Goal: Use online tool/utility: Utilize a website feature to perform a specific function

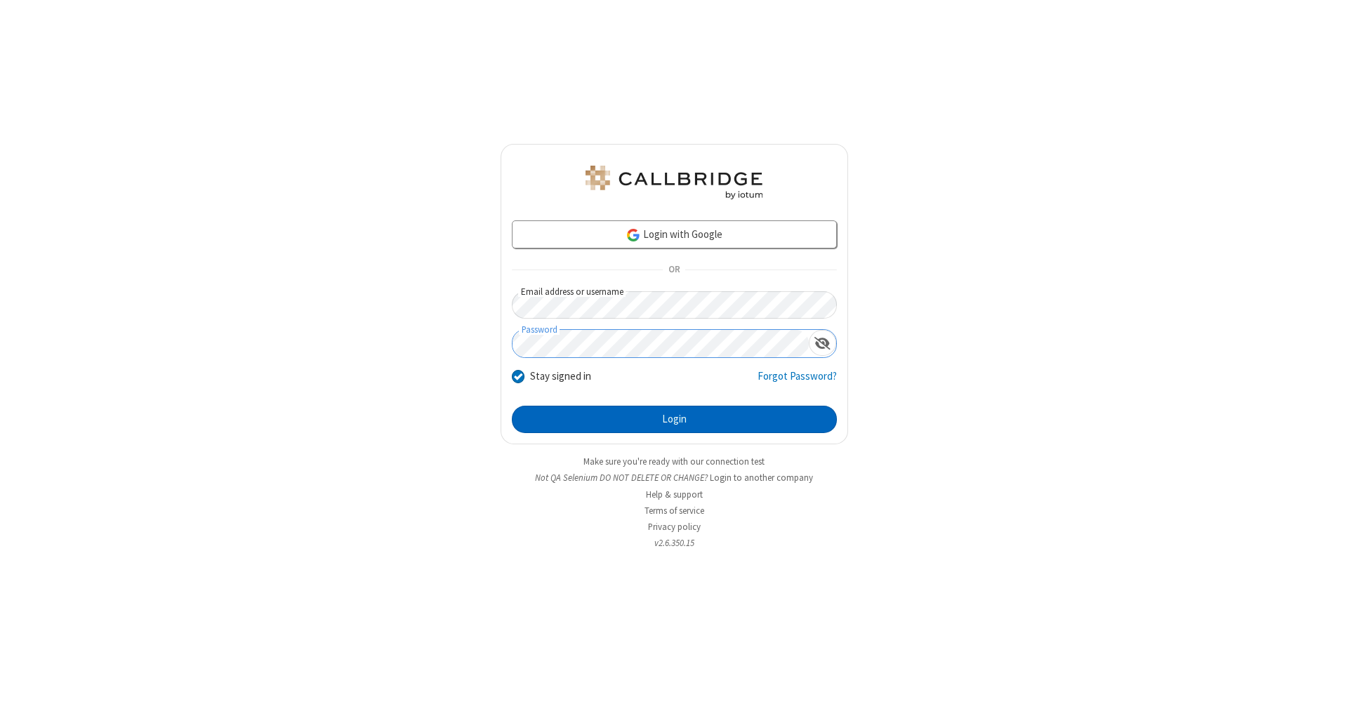
click at [674, 420] on button "Login" at bounding box center [674, 420] width 325 height 28
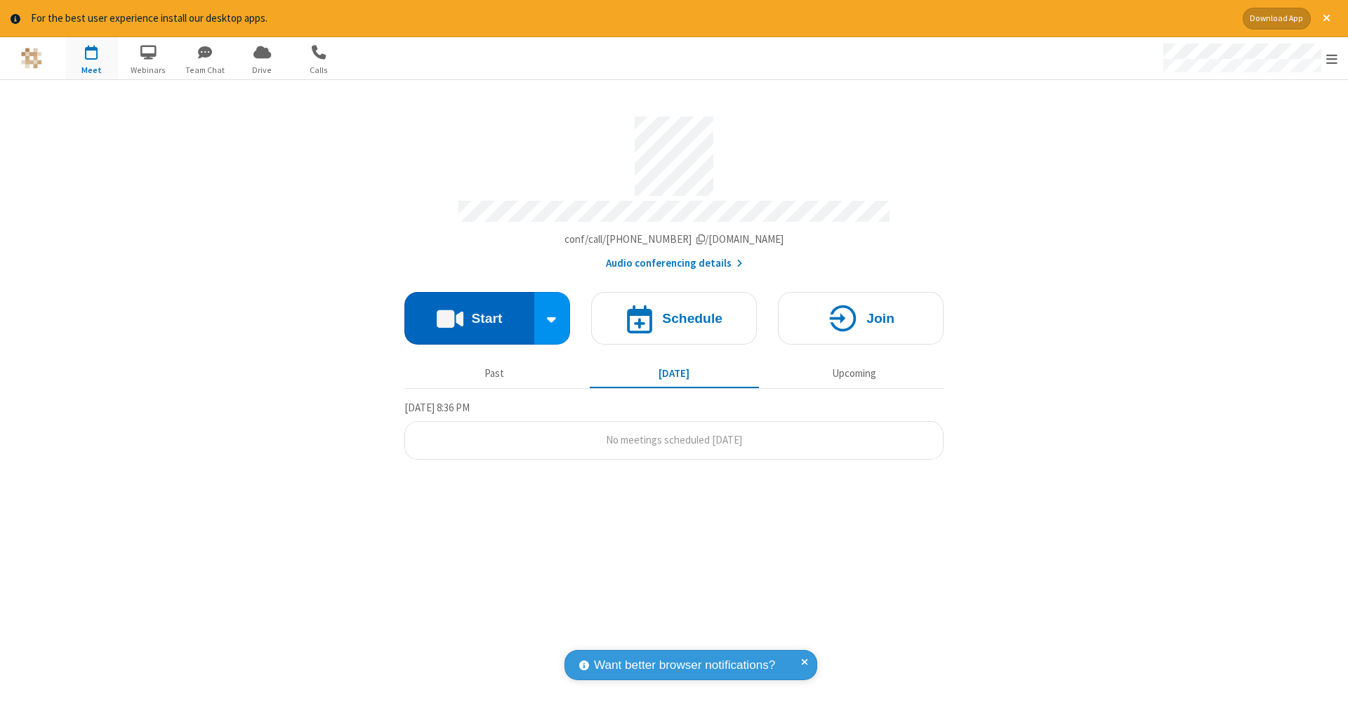
click at [469, 311] on button "Start" at bounding box center [469, 318] width 130 height 53
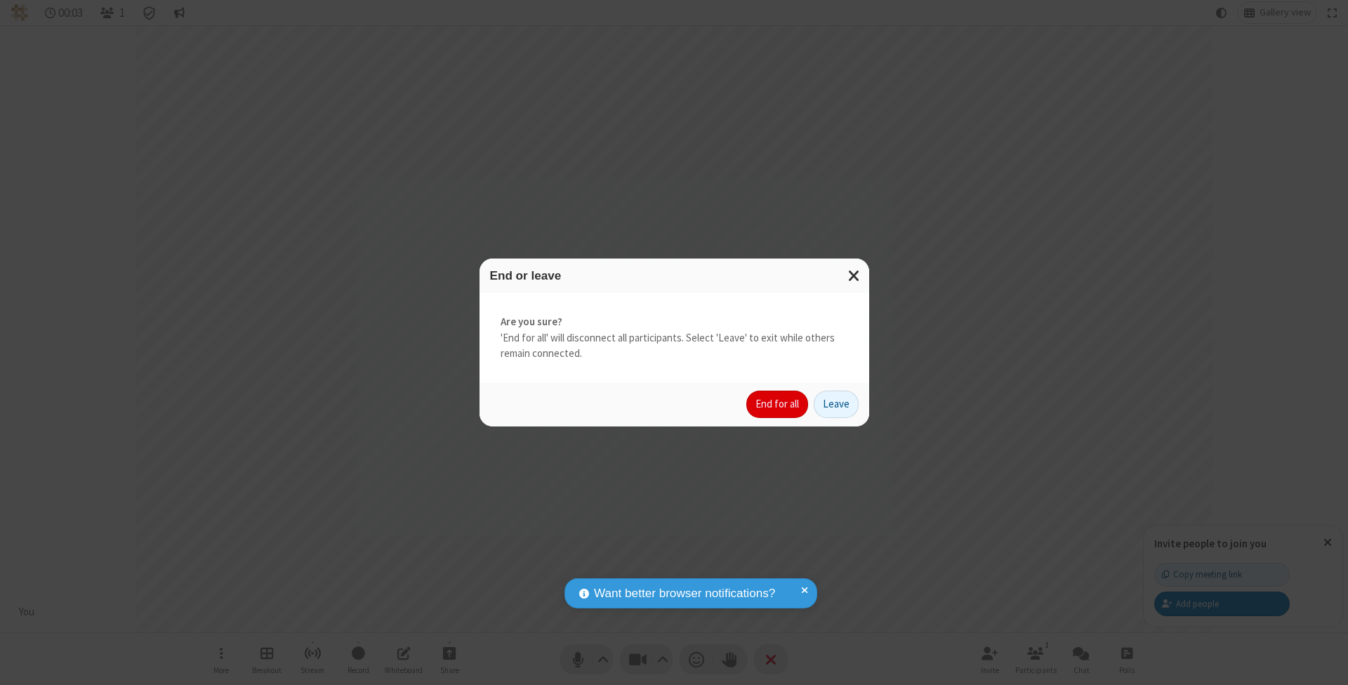
click at [778, 403] on button "End for all" at bounding box center [777, 404] width 62 height 28
